Goal: Information Seeking & Learning: Learn about a topic

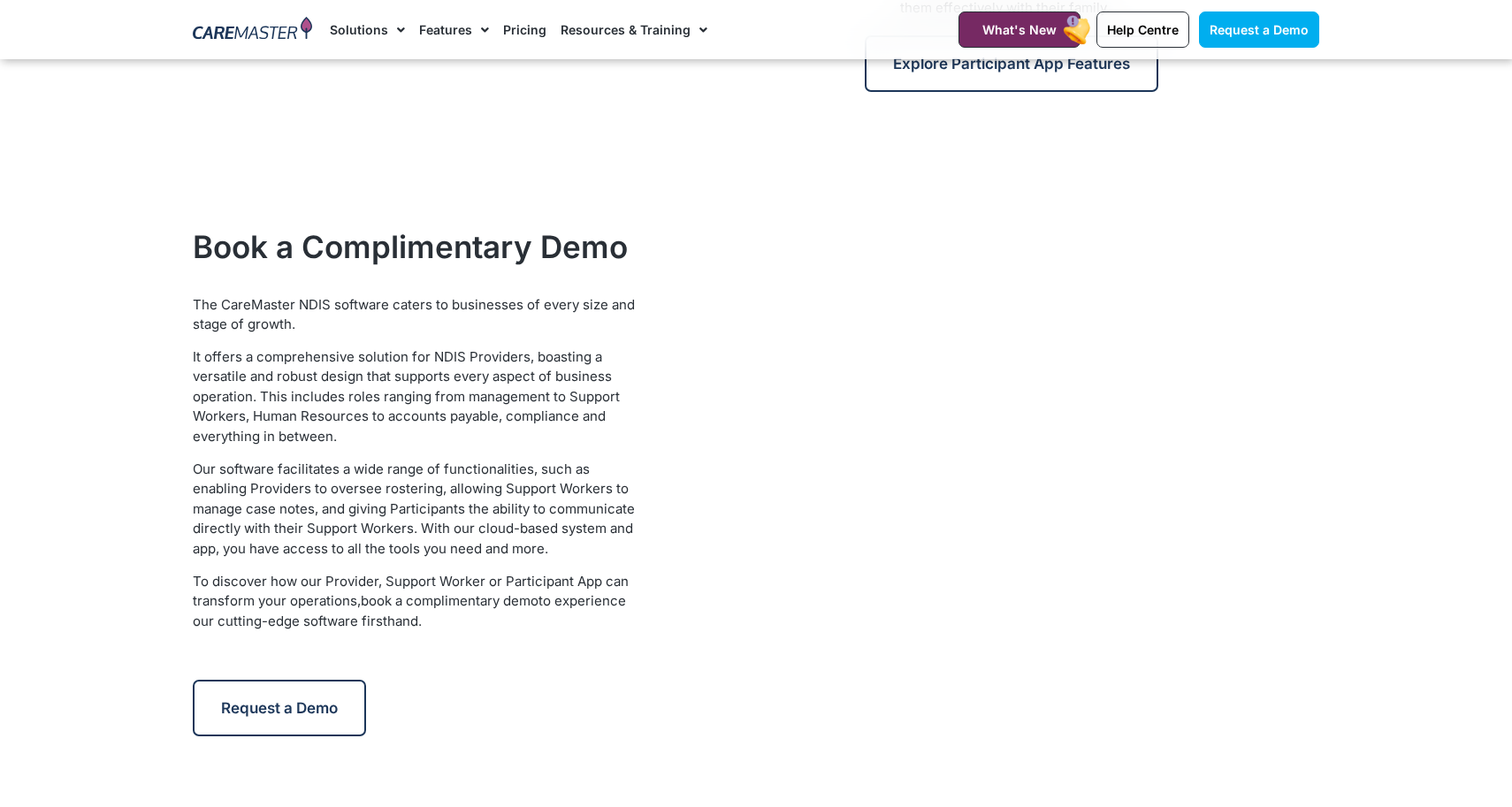
scroll to position [2304, 0]
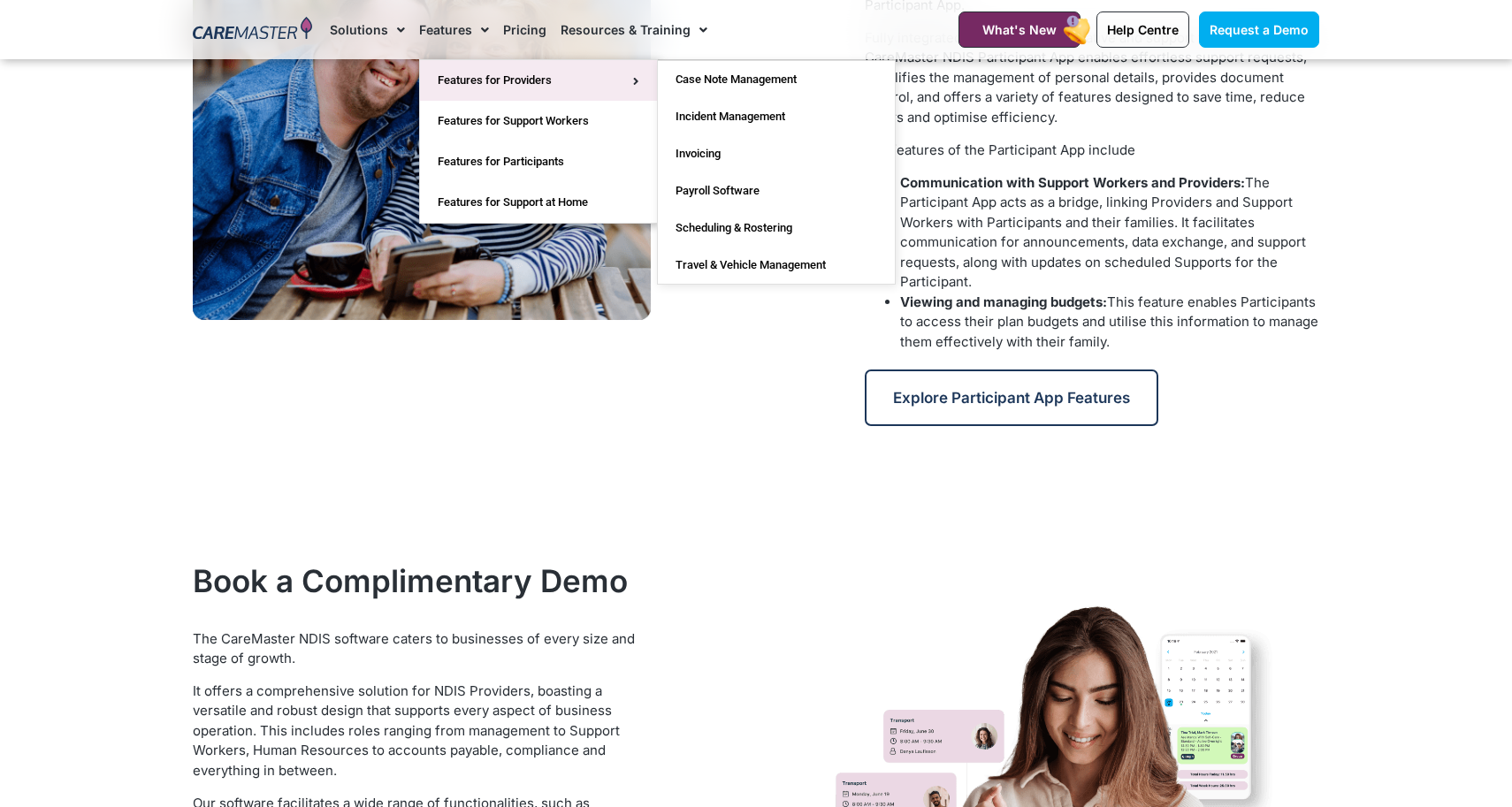
click at [458, 76] on link "Features for Providers" at bounding box center [539, 80] width 237 height 41
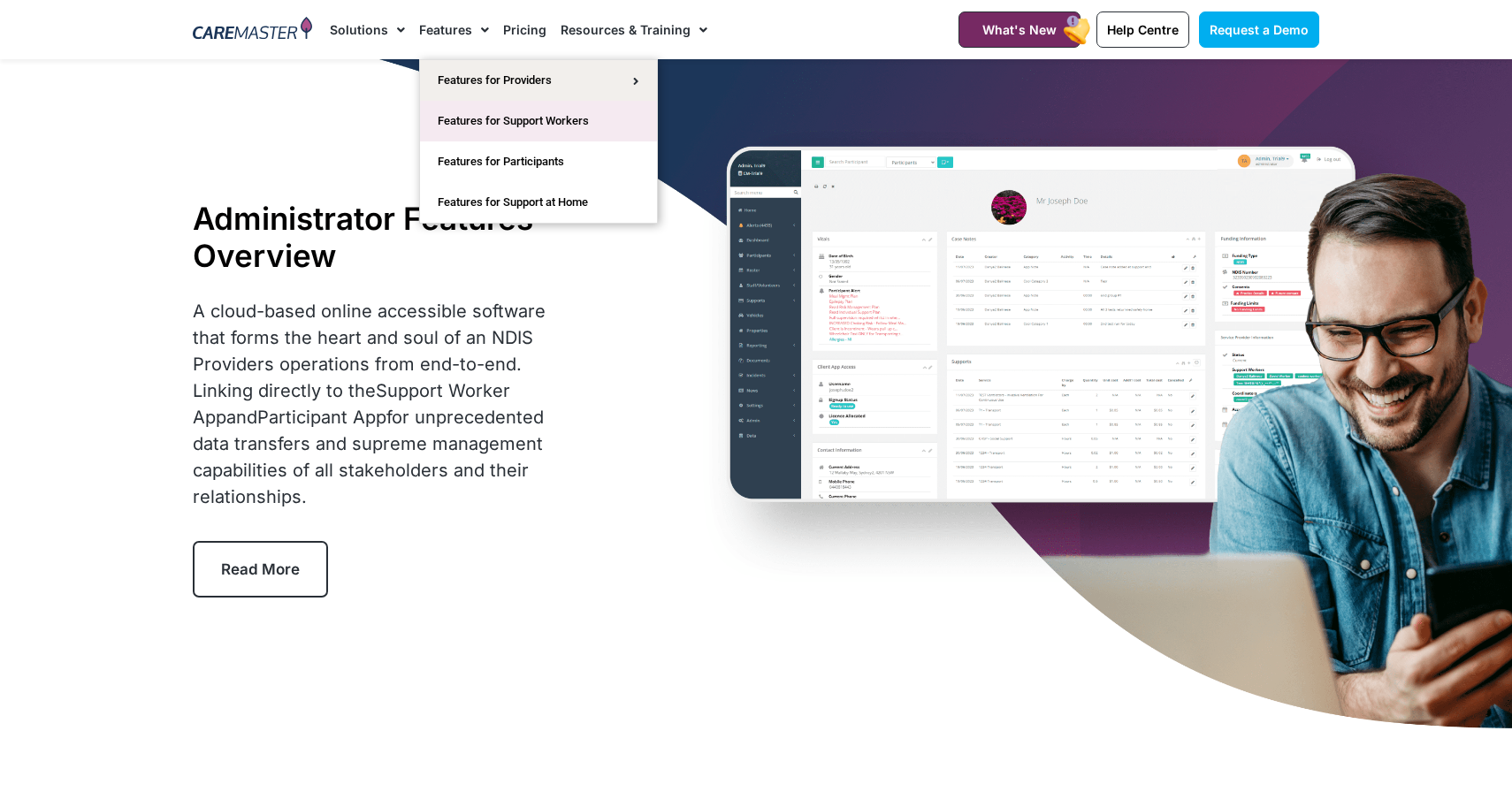
click at [475, 129] on link "Features for Support Workers" at bounding box center [539, 121] width 237 height 41
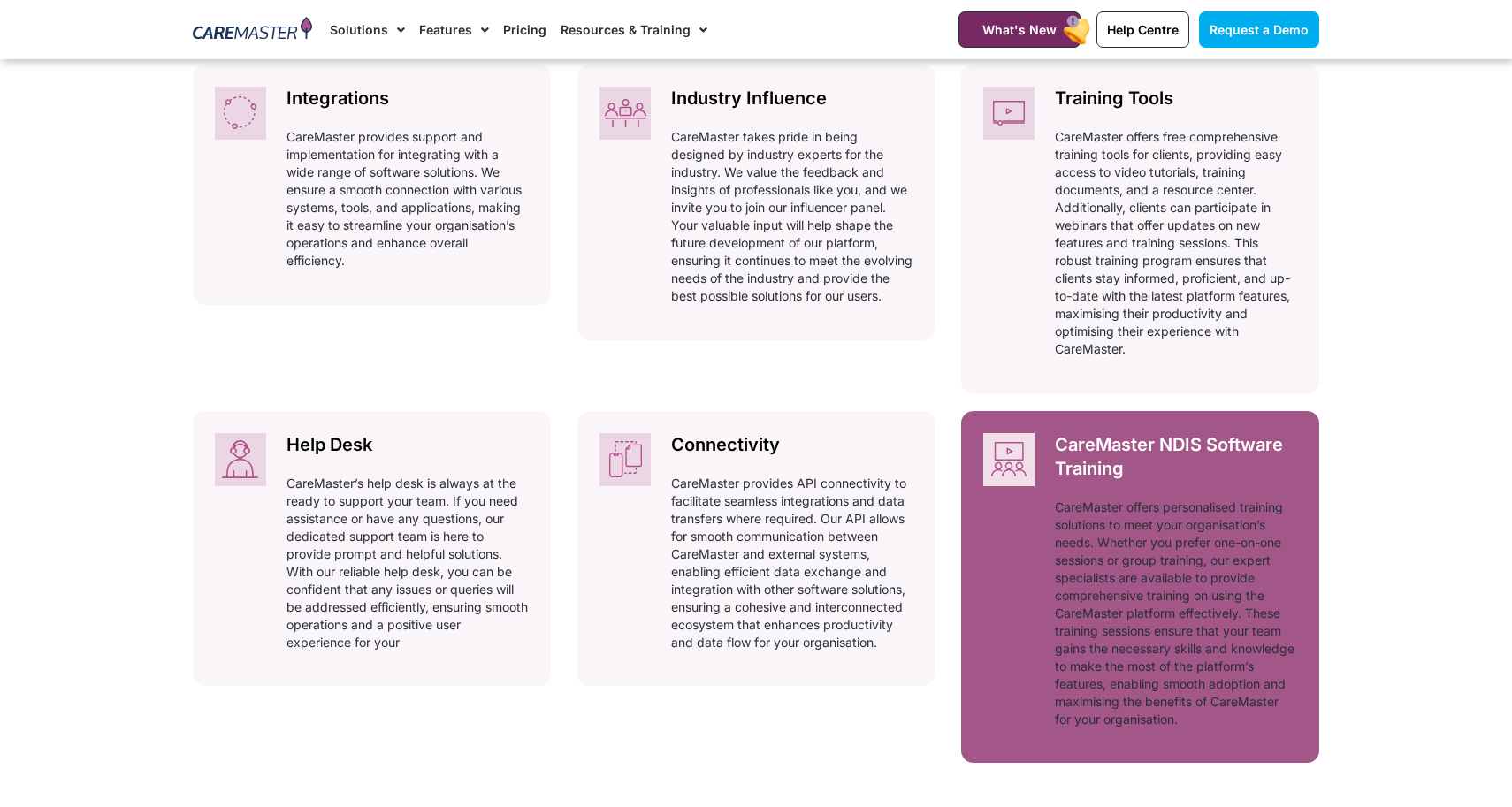
scroll to position [1270, 0]
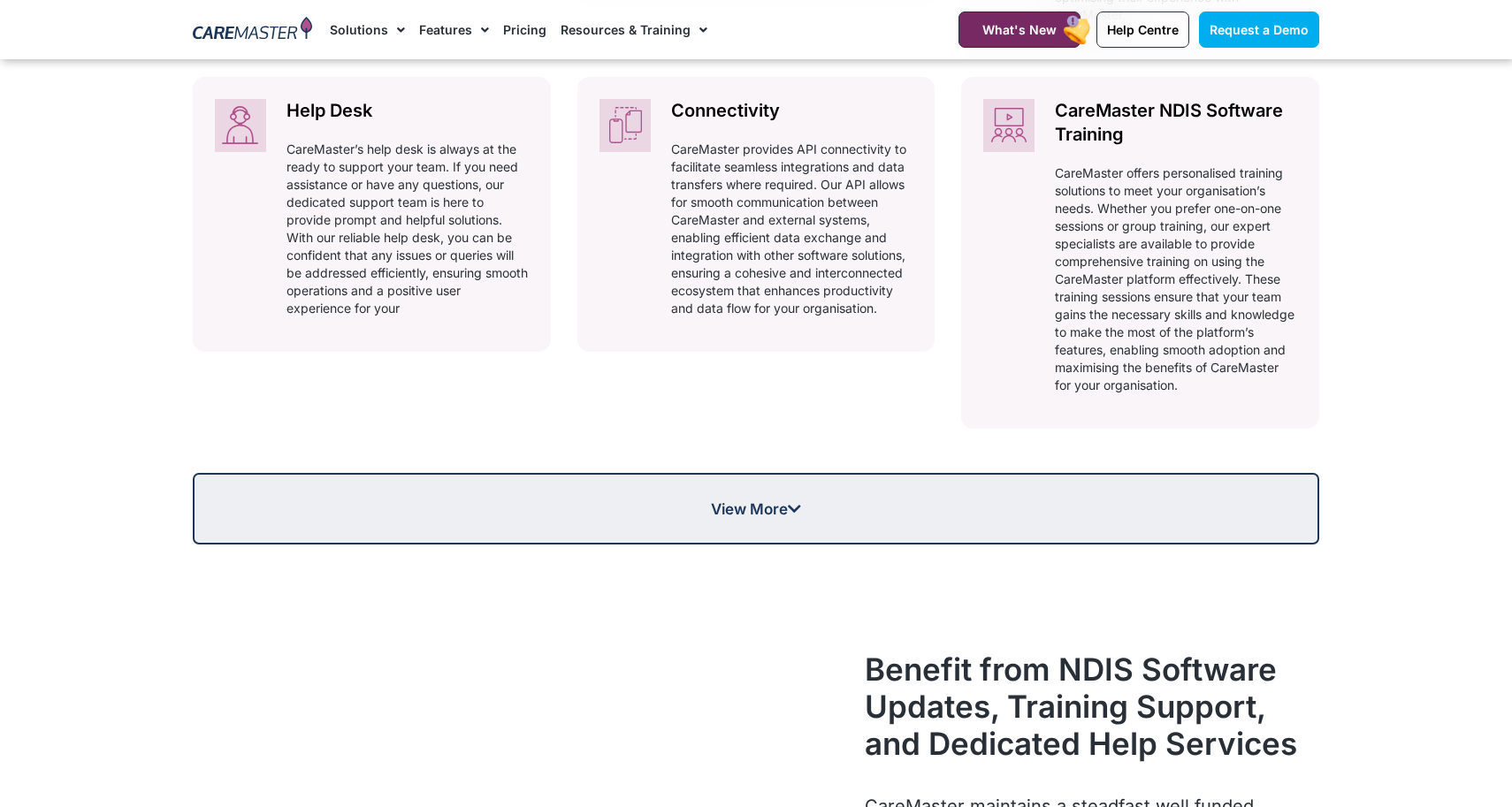
click at [726, 516] on span "View More" at bounding box center [756, 508] width 90 height 15
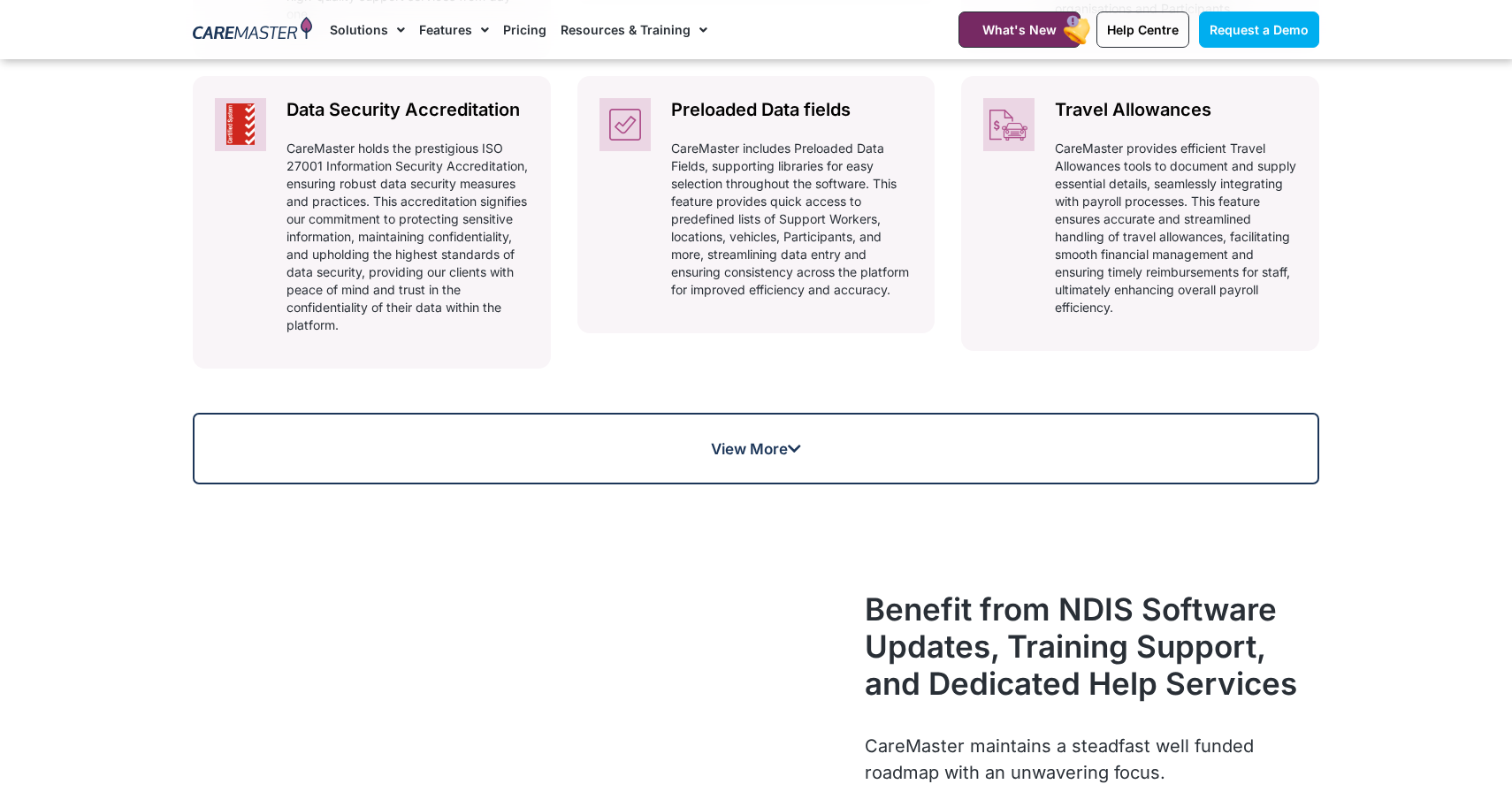
scroll to position [132, 0]
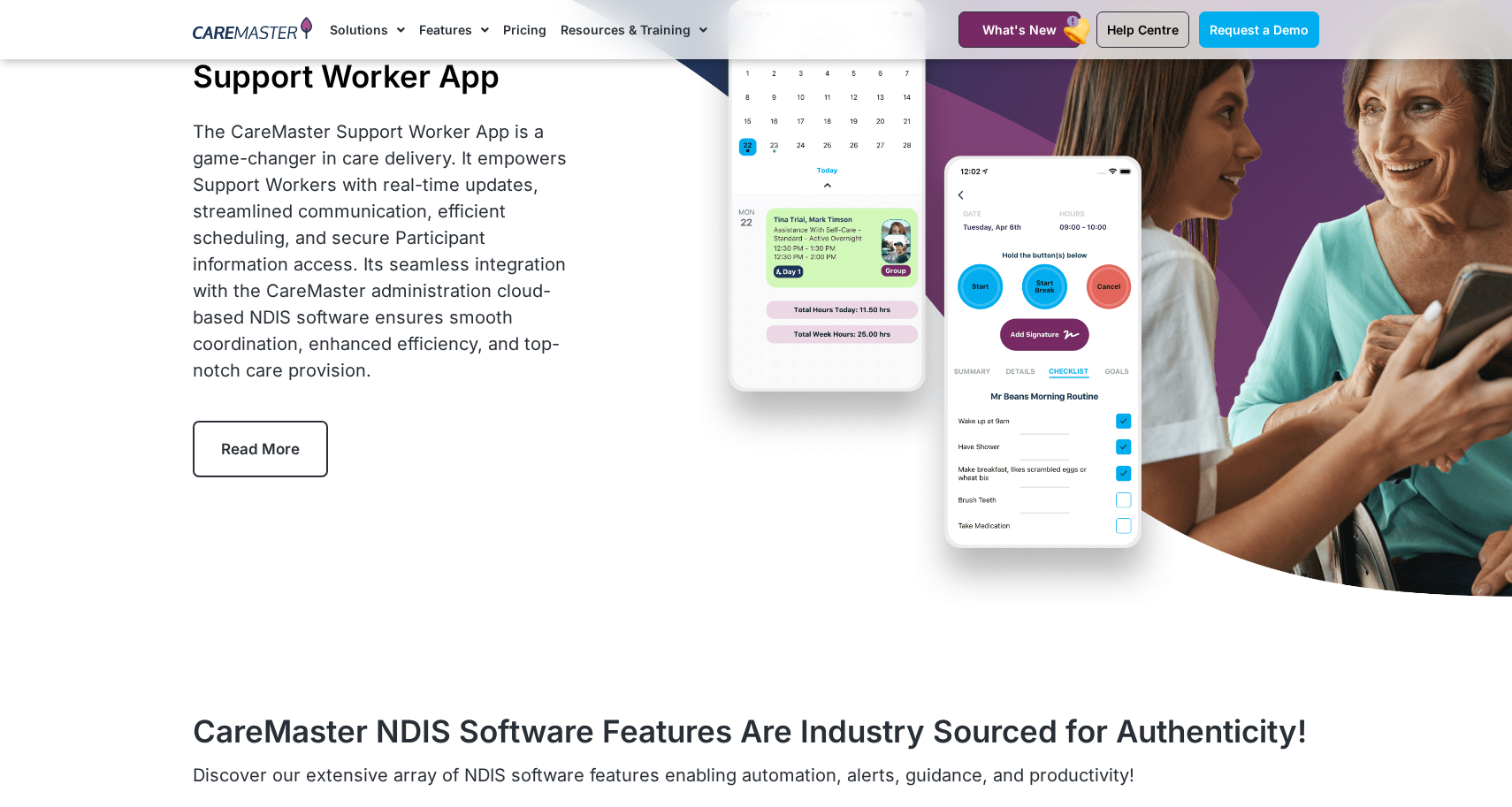
click at [246, 45] on div at bounding box center [252, 29] width 137 height 59
click at [248, 37] on img at bounding box center [252, 30] width 120 height 27
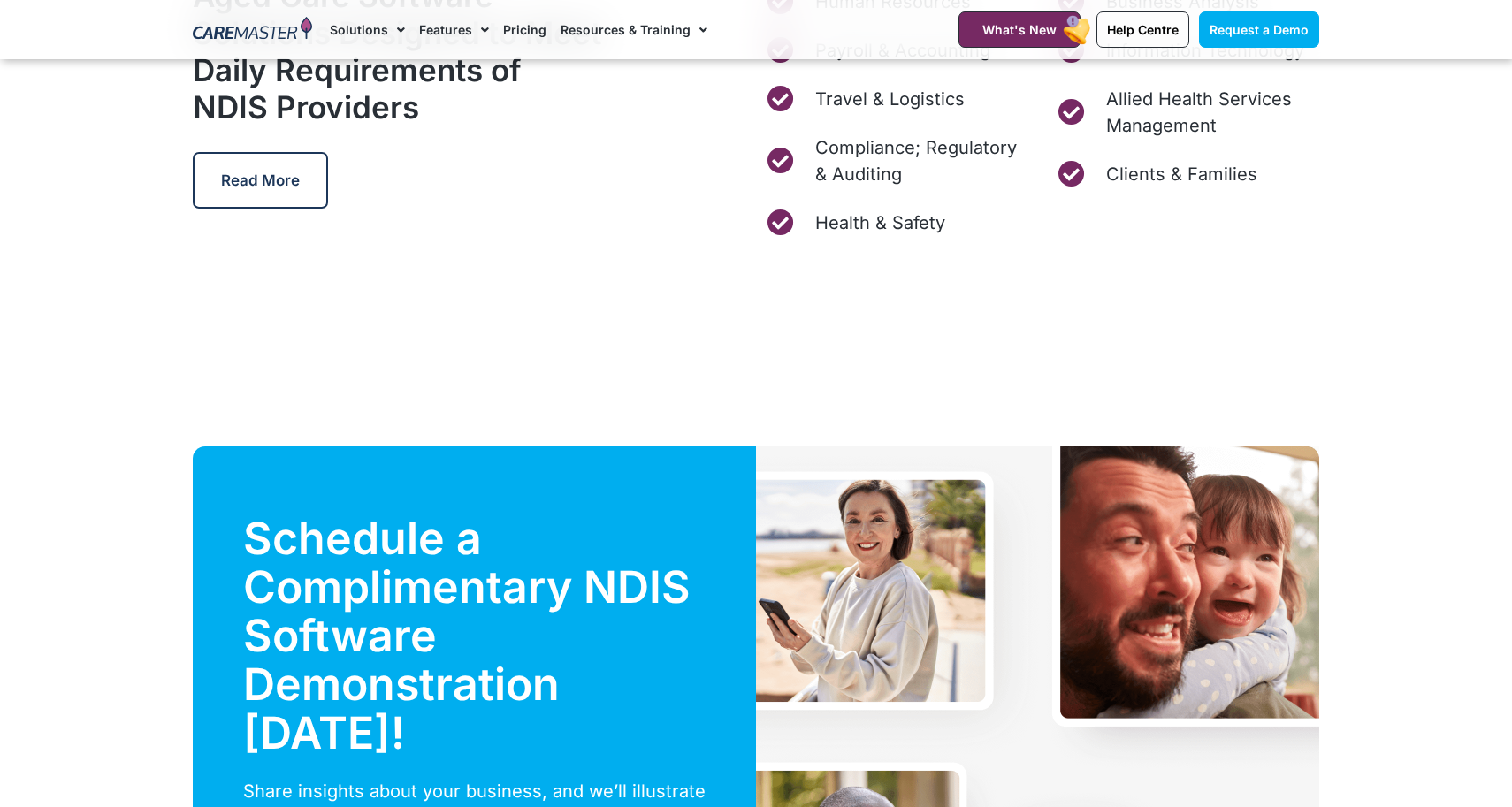
scroll to position [4599, 0]
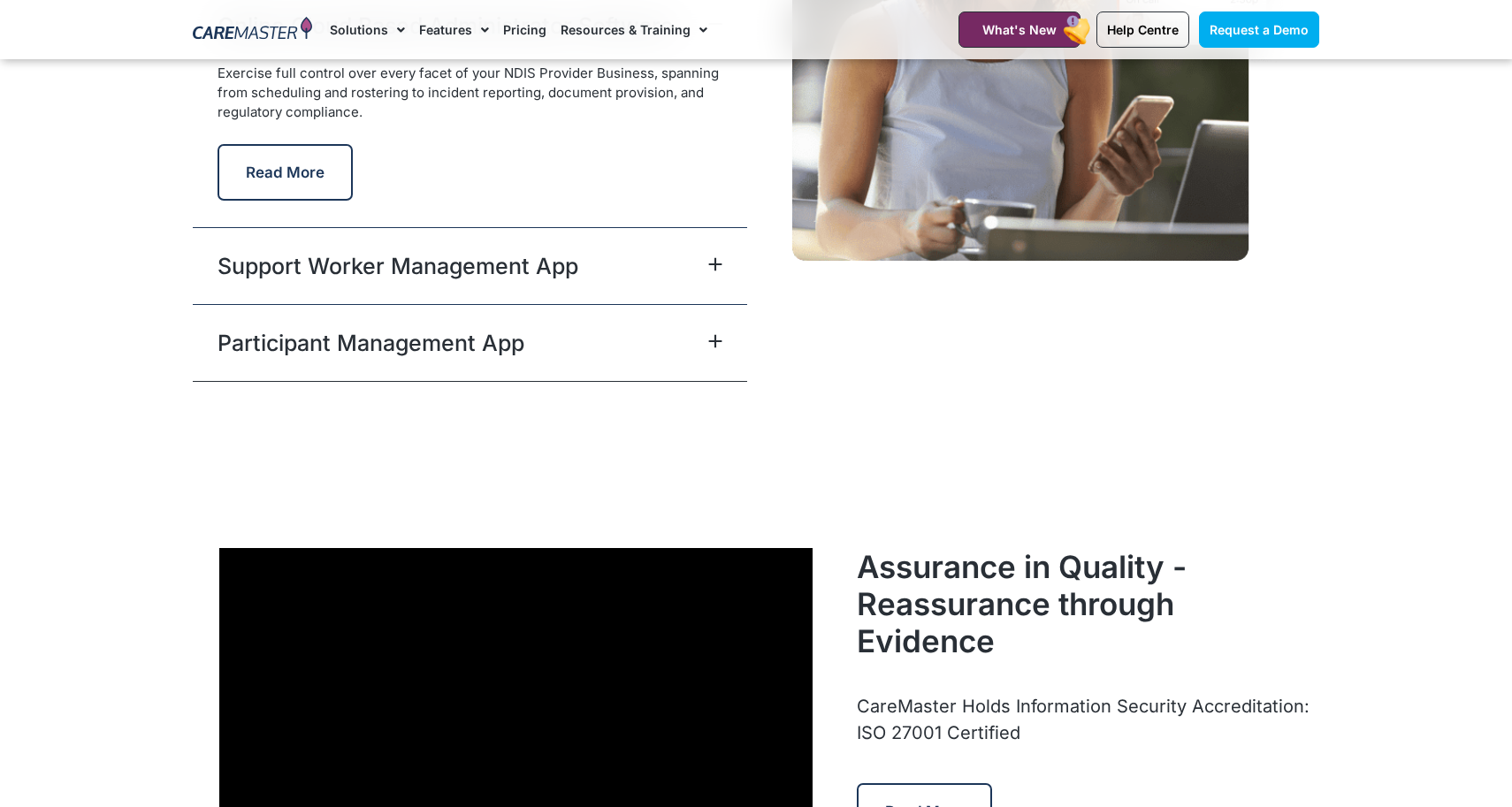
click at [462, 350] on link "Participant Management App" at bounding box center [371, 343] width 307 height 32
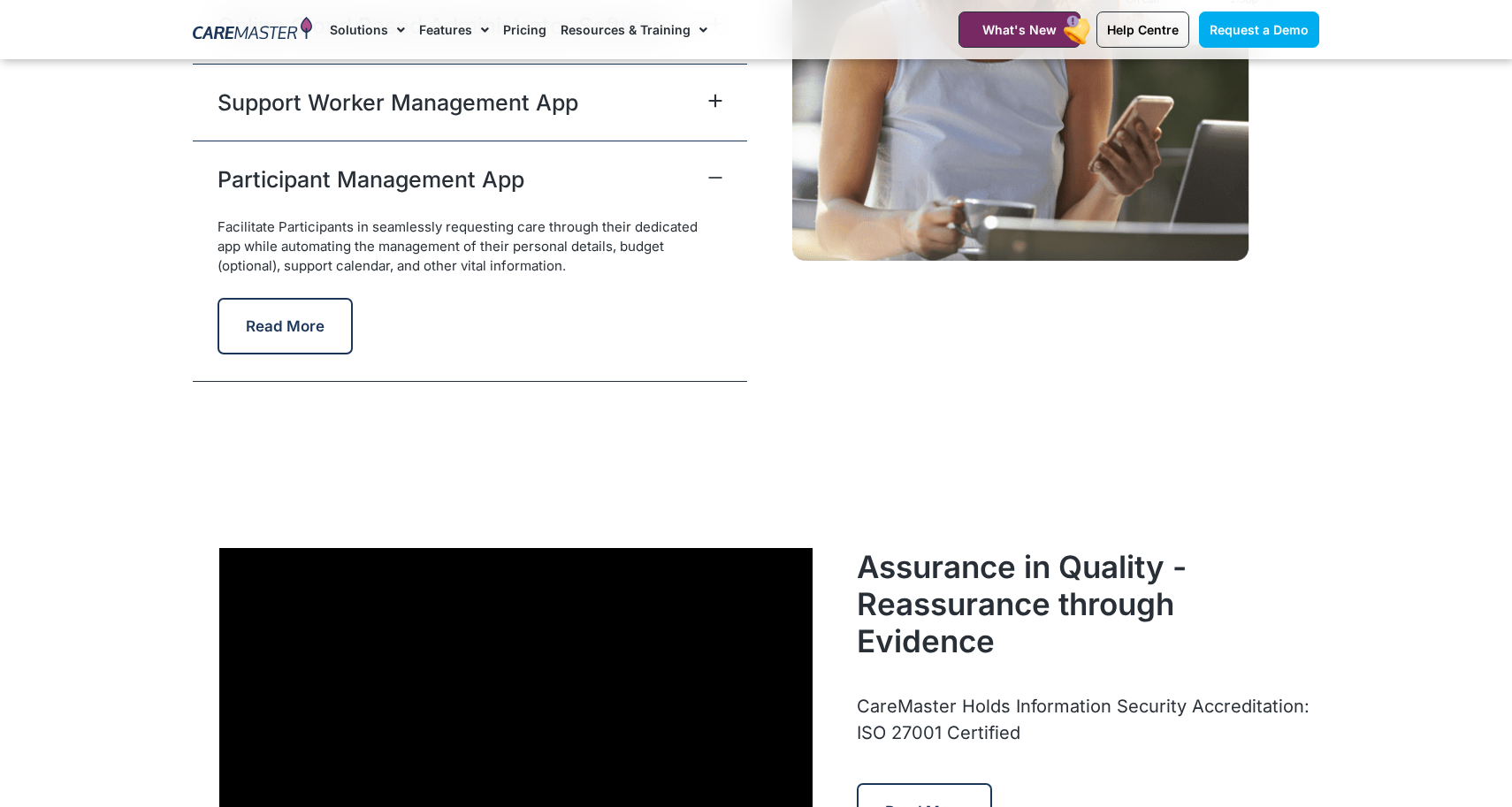
scroll to position [4467, 0]
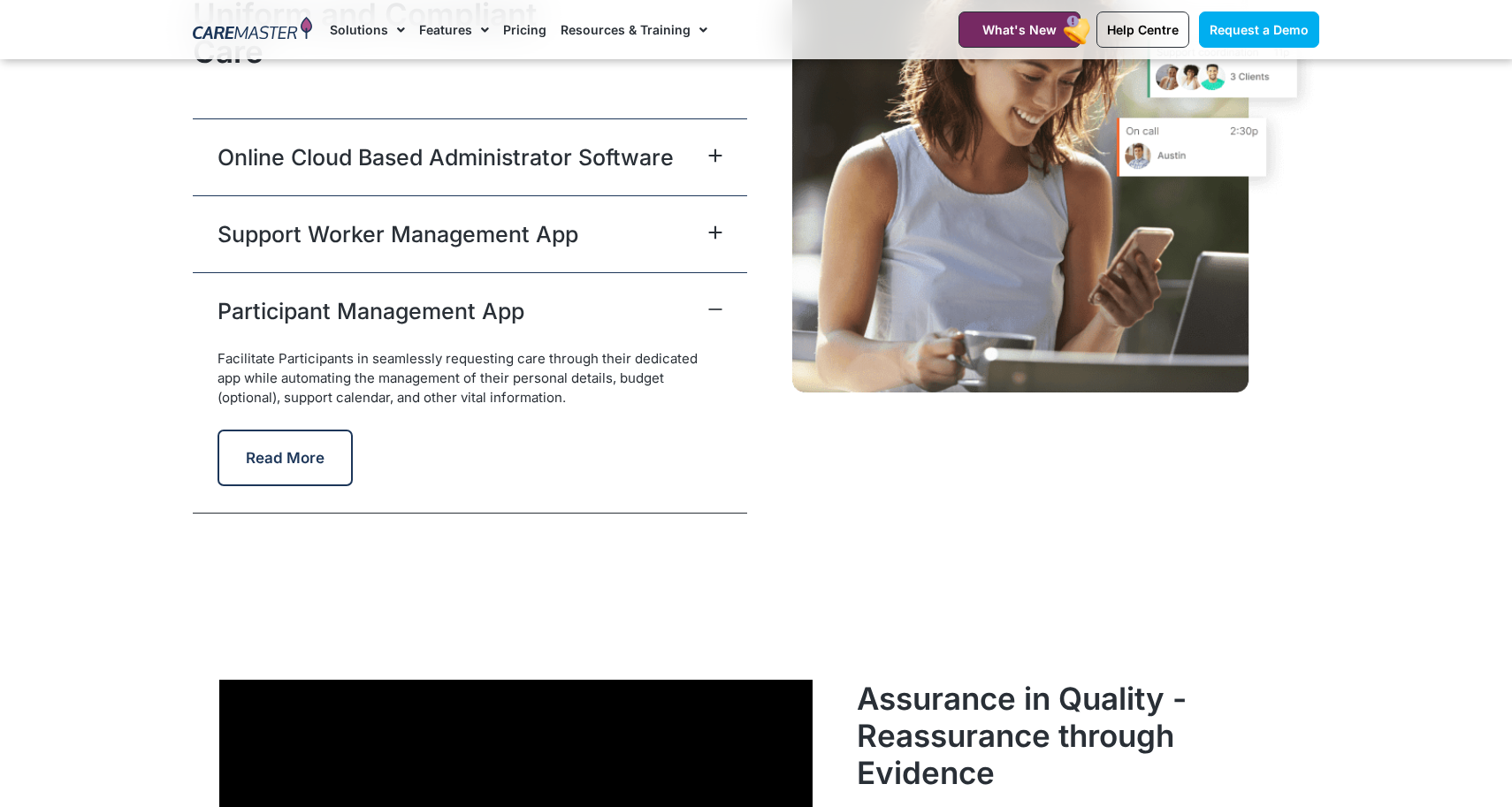
click at [675, 247] on div "Support Worker Management App" at bounding box center [470, 234] width 555 height 77
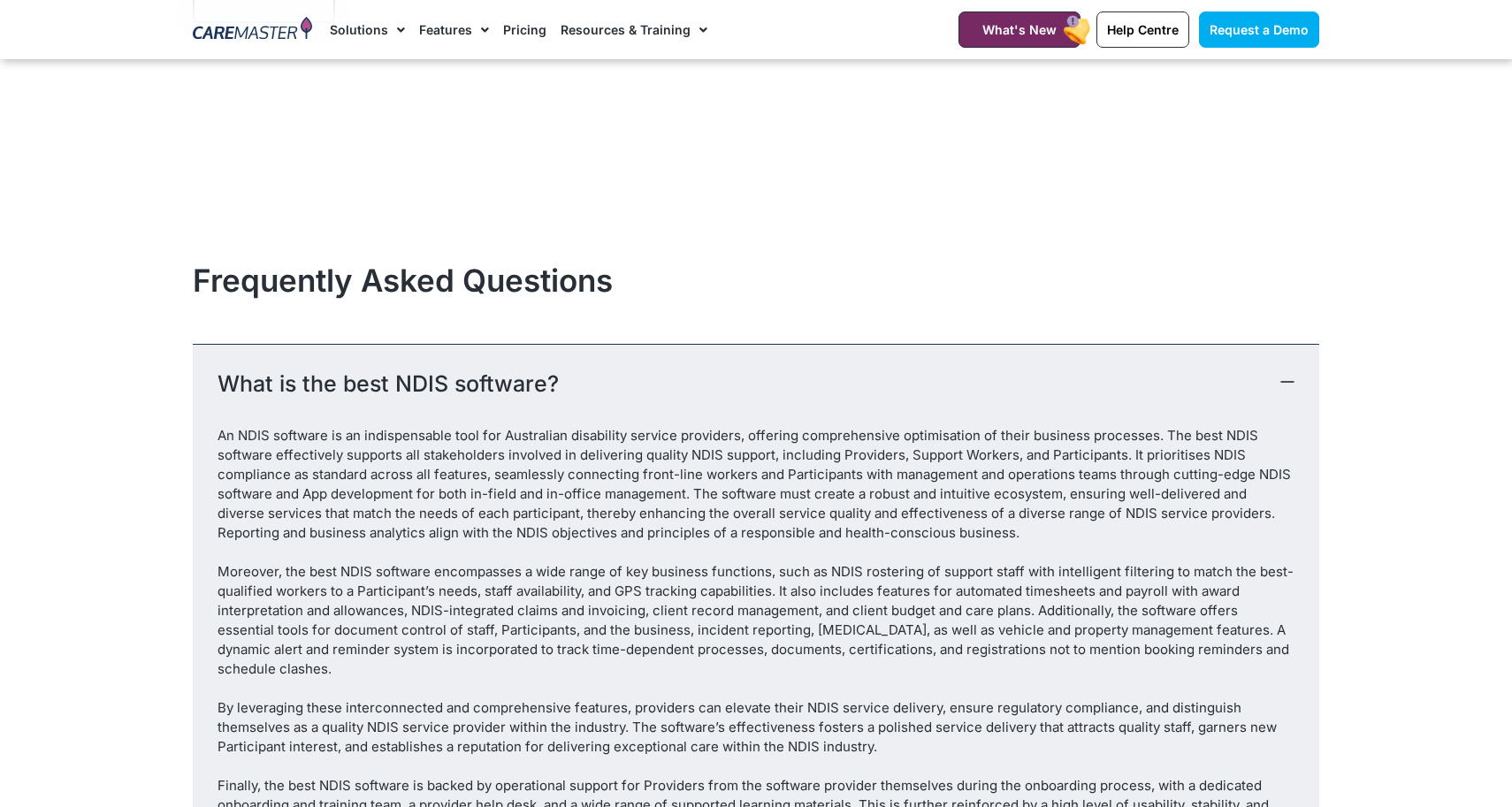
scroll to position [10355, 0]
